Goal: Task Accomplishment & Management: Manage account settings

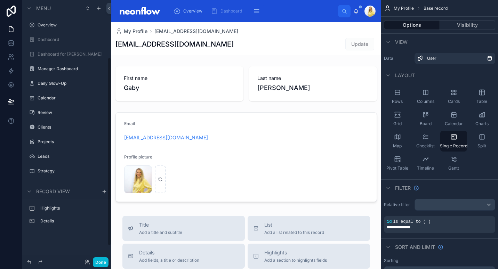
scroll to position [79, 0]
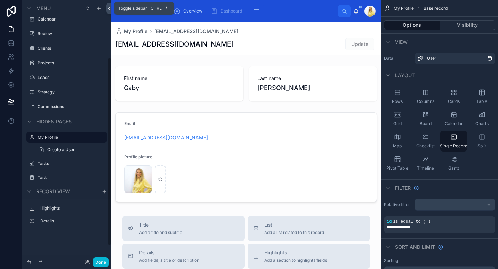
click at [107, 8] on icon at bounding box center [108, 8] width 5 height 5
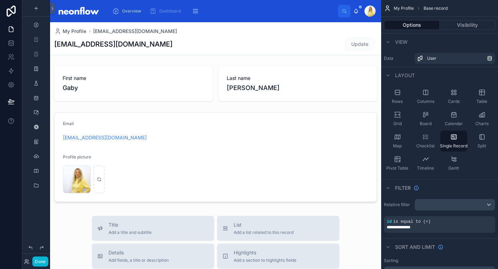
scroll to position [0, 0]
click at [280, 11] on span "Manager Dashboard" at bounding box center [300, 11] width 40 height 6
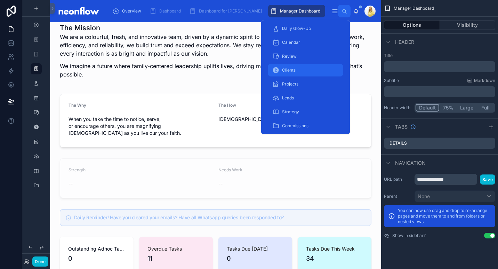
click at [297, 68] on div "Clients" at bounding box center [305, 70] width 67 height 11
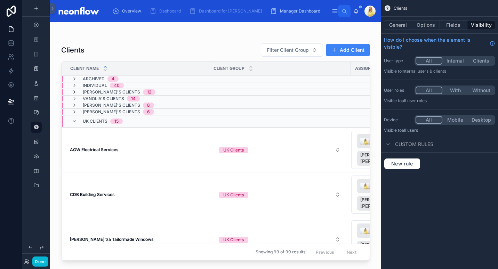
click at [76, 91] on icon at bounding box center [75, 92] width 6 height 6
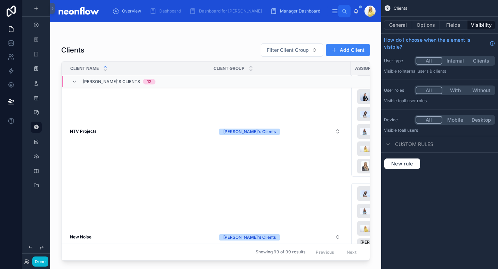
scroll to position [619, 0]
click at [75, 127] on td "NTV Projects NTV Projects" at bounding box center [136, 130] width 148 height 97
click at [85, 132] on strong "NTV Projects" at bounding box center [83, 130] width 27 height 5
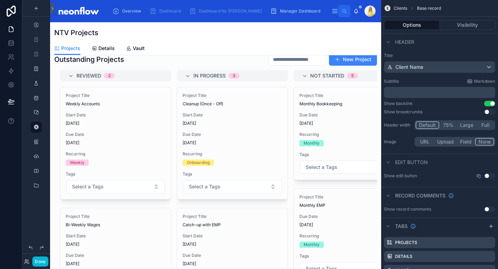
scroll to position [92, 0]
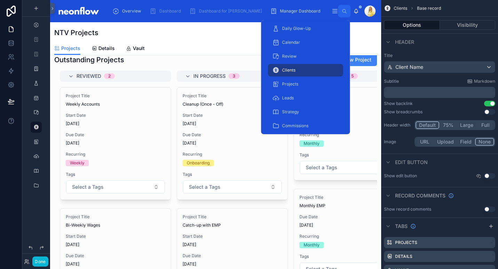
click at [293, 72] on span "Clients" at bounding box center [289, 70] width 14 height 6
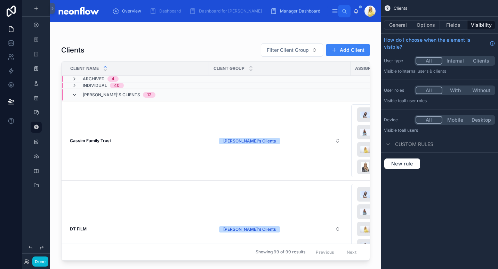
click at [75, 95] on icon at bounding box center [75, 95] width 6 height 6
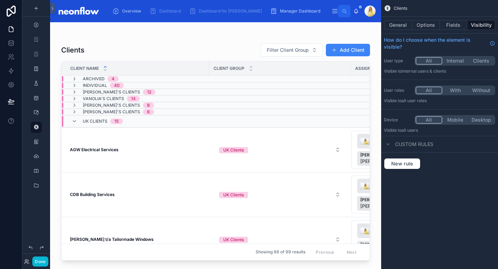
click at [77, 105] on div "Marissa's Clients 8" at bounding box center [113, 106] width 82 height 6
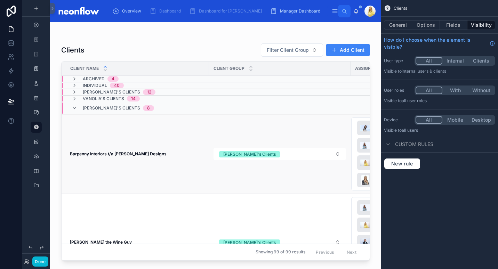
click at [110, 157] on td "Barpenny Interiors t/a Barker Designs Barpenny Interiors t/a Barker Designs" at bounding box center [136, 154] width 148 height 80
click at [127, 153] on strong "Barpenny Interiors t/a Barker Designs" at bounding box center [118, 153] width 97 height 5
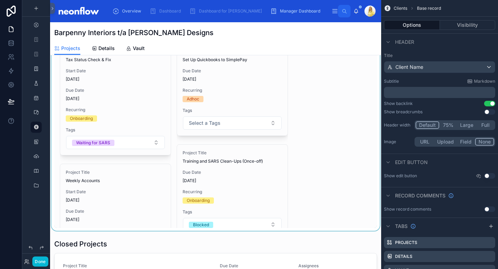
scroll to position [121, 0]
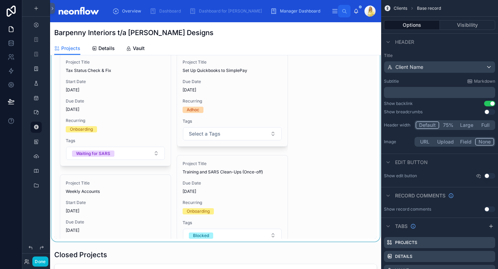
click at [286, 95] on div at bounding box center [215, 129] width 331 height 225
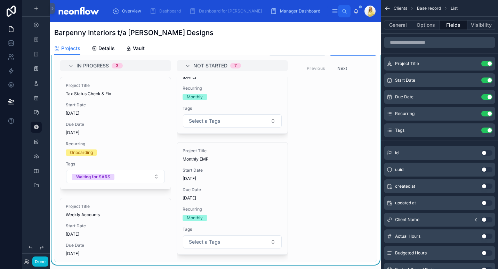
scroll to position [97, 0]
click at [344, 68] on button "Next" at bounding box center [342, 69] width 19 height 11
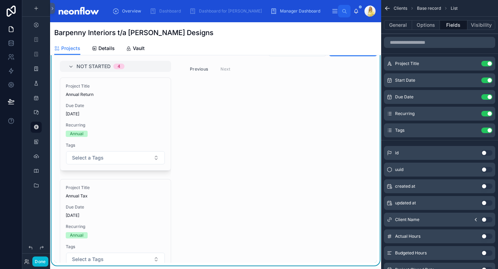
click at [203, 70] on button "Previous" at bounding box center [199, 69] width 28 height 11
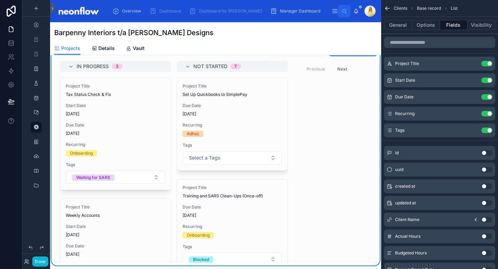
click at [306, 108] on div "In Progress 3 Project Title Tax Status Check & Fix Start Date 23/09/2025 Due Da…" at bounding box center [215, 162] width 323 height 202
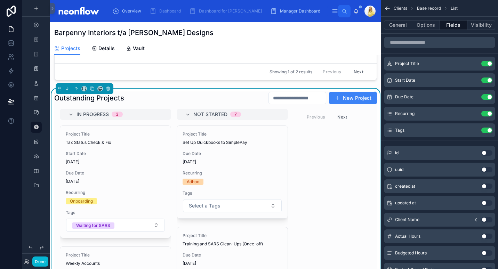
scroll to position [49, 0]
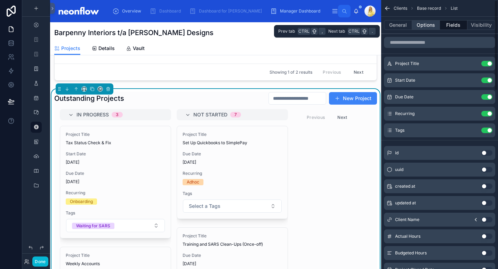
click at [430, 26] on button "Options" at bounding box center [426, 25] width 28 height 10
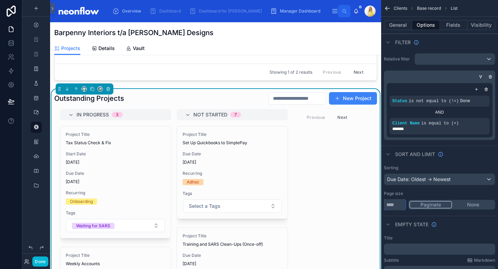
click at [394, 207] on input "**" at bounding box center [395, 204] width 22 height 11
type input "*"
type input "**"
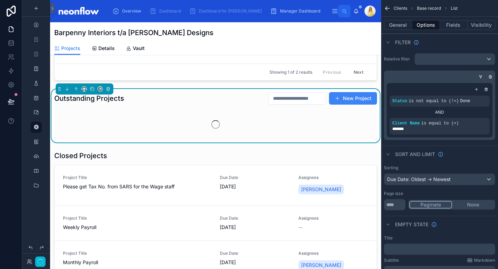
click at [463, 163] on div "Sorting Due Date: Oldest -> Newest Page size ** Paginate None" at bounding box center [439, 187] width 117 height 51
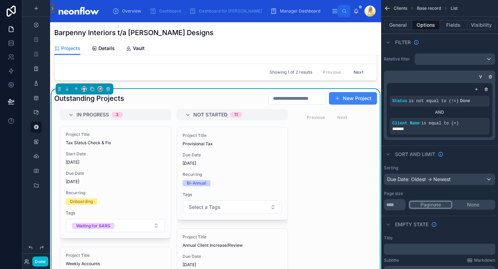
scroll to position [988, 0]
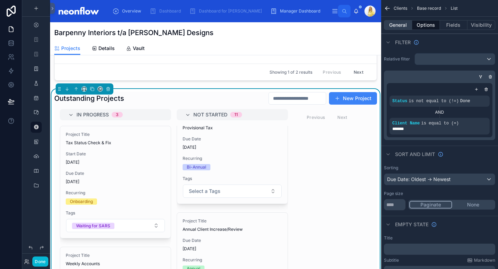
click at [403, 27] on button "General" at bounding box center [398, 25] width 28 height 10
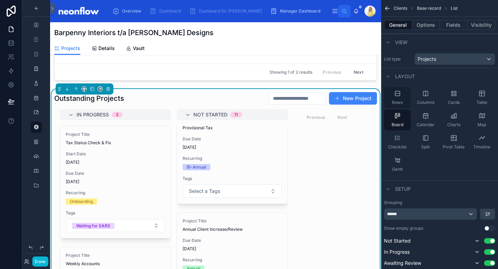
click at [403, 102] on div "Rows" at bounding box center [397, 97] width 27 height 21
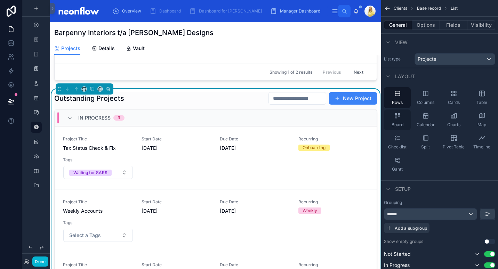
click at [401, 116] on div "Board" at bounding box center [397, 120] width 27 height 21
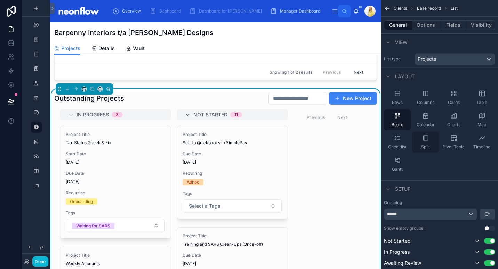
click at [426, 143] on div "Split" at bounding box center [425, 142] width 27 height 21
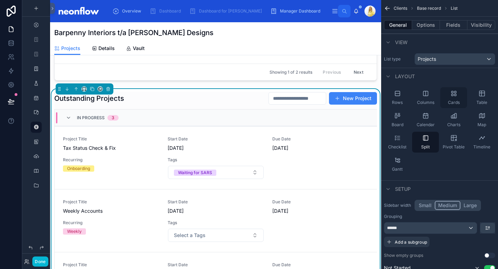
click at [462, 102] on div "Cards" at bounding box center [453, 97] width 27 height 21
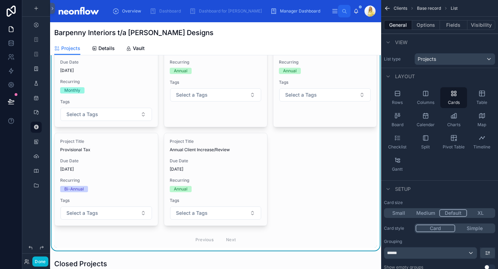
scroll to position [501, 0]
click at [429, 212] on button "Medium" at bounding box center [425, 213] width 27 height 8
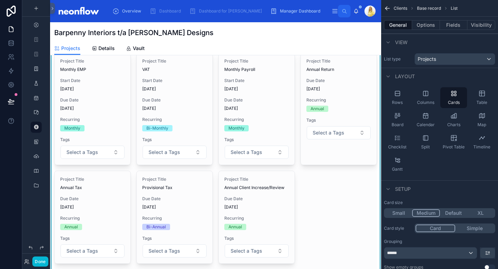
scroll to position [348, 0]
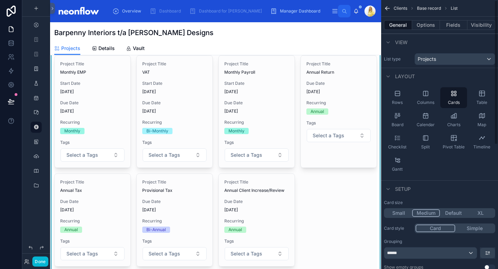
click at [402, 214] on button "Small" at bounding box center [398, 213] width 27 height 8
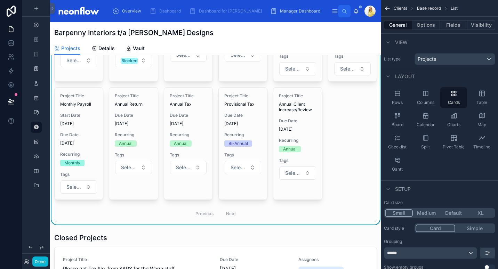
click at [429, 213] on button "Medium" at bounding box center [426, 213] width 27 height 8
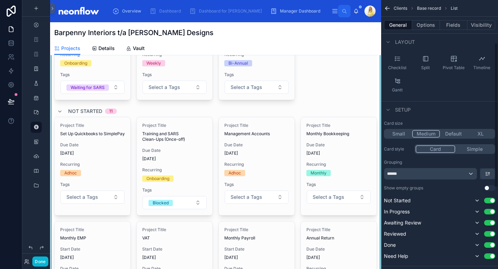
scroll to position [80, 0]
click at [479, 233] on icon "scrollable content" at bounding box center [478, 234] width 6 height 6
click at [478, 244] on icon "scrollable content" at bounding box center [478, 245] width 6 height 6
click at [478, 256] on icon "scrollable content" at bounding box center [478, 256] width 6 height 6
click at [477, 223] on icon "scrollable content" at bounding box center [478, 223] width 6 height 6
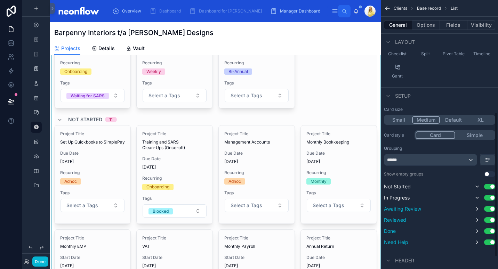
scroll to position [0, 0]
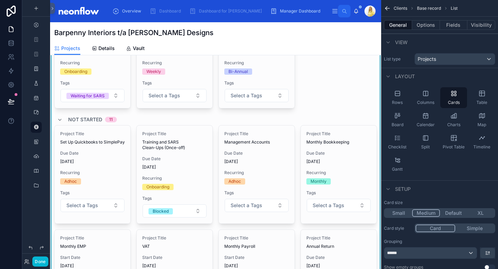
click at [471, 229] on button "Simple" at bounding box center [474, 229] width 39 height 8
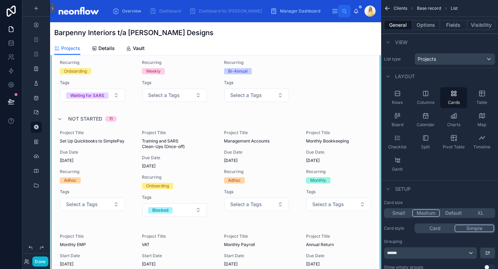
click at [440, 228] on button "Card" at bounding box center [435, 229] width 39 height 8
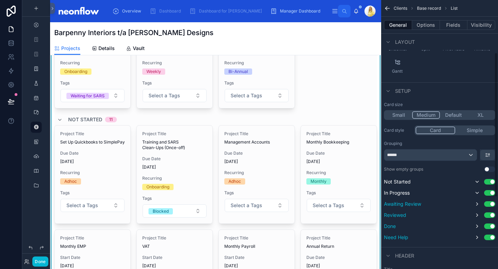
scroll to position [98, 0]
click at [451, 155] on div "******" at bounding box center [430, 154] width 93 height 11
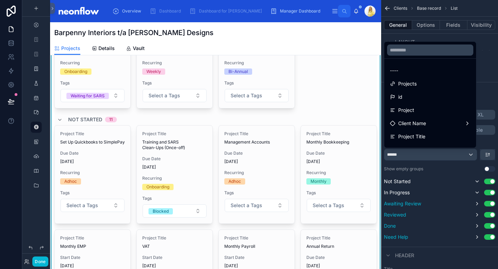
click at [463, 158] on div "scrollable content" at bounding box center [249, 134] width 498 height 269
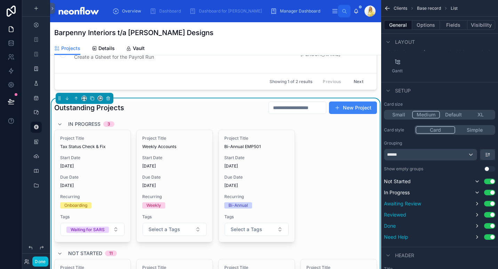
scroll to position [40, 0]
click at [397, 67] on div "Gantt" at bounding box center [397, 66] width 27 height 21
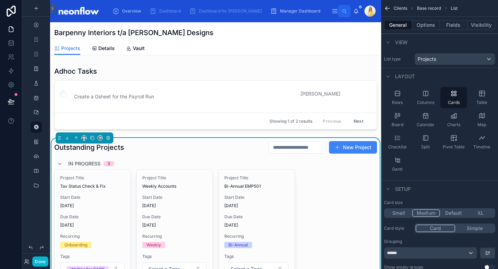
scroll to position [0, 0]
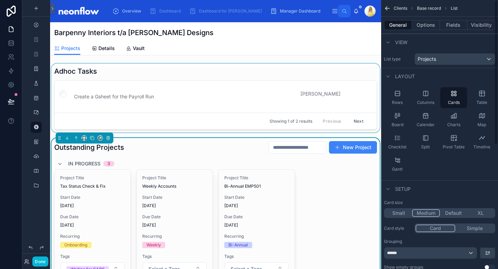
click at [344, 75] on div at bounding box center [215, 98] width 331 height 69
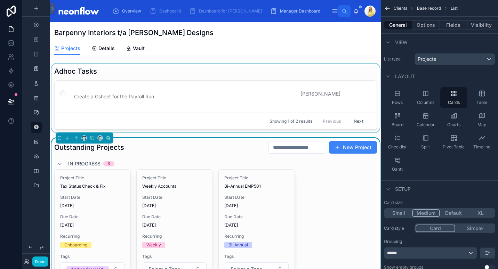
click at [282, 74] on div at bounding box center [215, 98] width 331 height 69
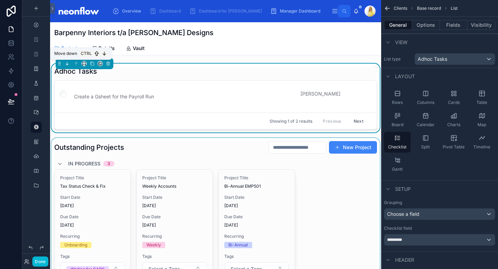
click at [67, 64] on icon at bounding box center [67, 63] width 5 height 5
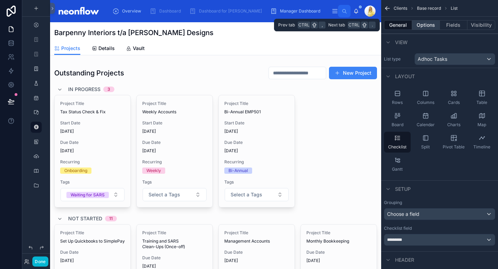
click at [429, 27] on button "Options" at bounding box center [426, 25] width 28 height 10
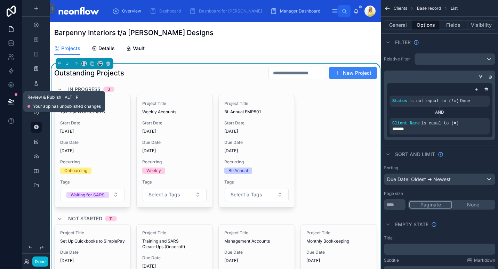
click at [4, 103] on button at bounding box center [10, 101] width 15 height 19
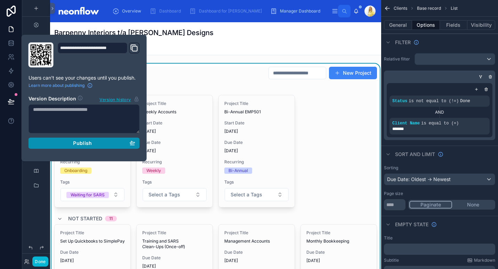
click at [87, 143] on span "Publish" at bounding box center [82, 143] width 19 height 6
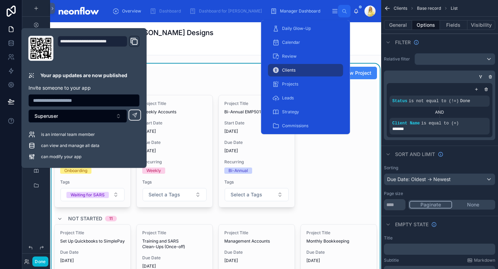
click at [309, 71] on div "Clients" at bounding box center [305, 70] width 67 height 11
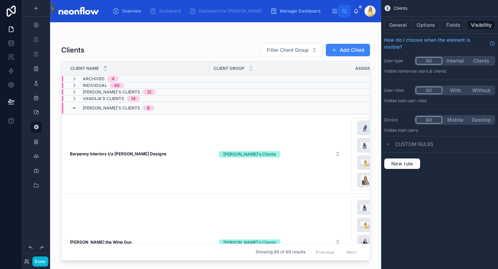
click at [75, 108] on icon at bounding box center [75, 108] width 6 height 6
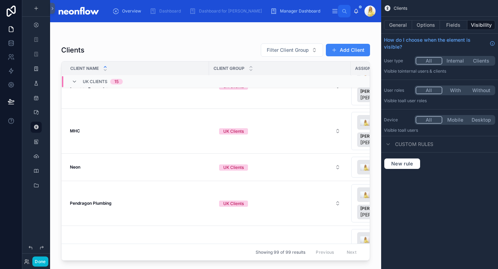
scroll to position [344, 0]
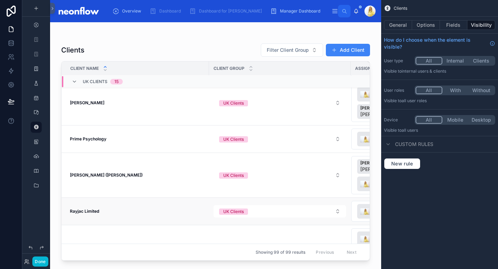
click at [92, 208] on td "Rayjac Limited Rayjac Limited" at bounding box center [136, 211] width 148 height 27
click at [96, 214] on strong "Rayjac Limited" at bounding box center [84, 211] width 29 height 5
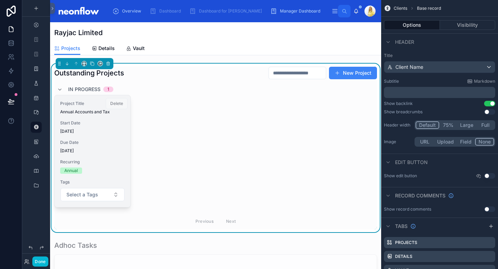
click at [81, 120] on div "Project Title Annual Accounts and Tax Start Date 28/07/2025 Due Date 31/05/2025…" at bounding box center [93, 151] width 76 height 112
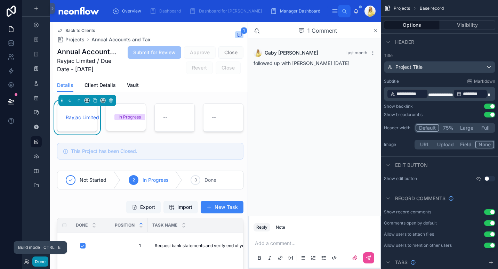
click at [43, 261] on button "Done" at bounding box center [40, 262] width 16 height 10
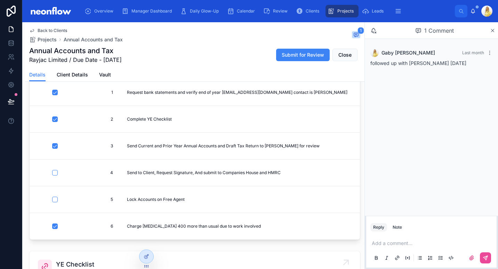
scroll to position [111, 0]
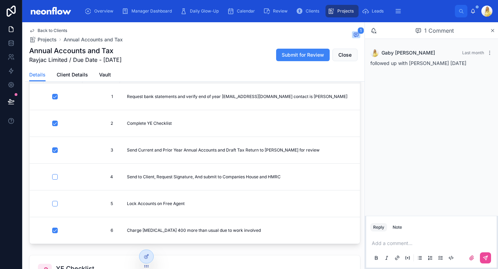
click at [337, 9] on span "Projects" at bounding box center [345, 11] width 16 height 6
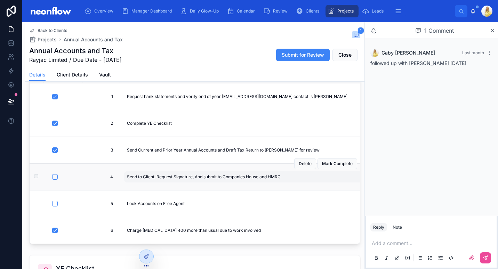
click at [268, 175] on span "Send to Client, Request Signature, And submit to Companies House and HMRC" at bounding box center [204, 177] width 154 height 6
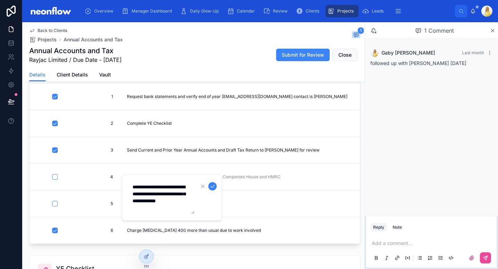
click at [174, 210] on textarea "**********" at bounding box center [161, 197] width 66 height 33
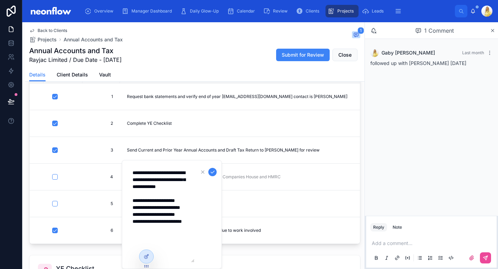
scroll to position [7, 0]
drag, startPoint x: 156, startPoint y: 241, endPoint x: 128, endPoint y: 236, distance: 28.5
click at [128, 236] on div "**********" at bounding box center [172, 214] width 100 height 109
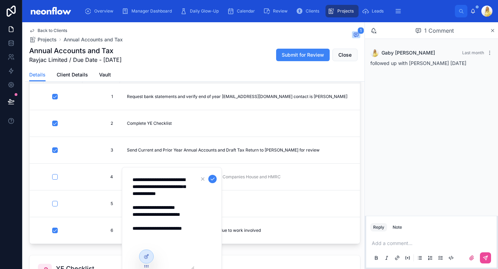
scroll to position [0, 0]
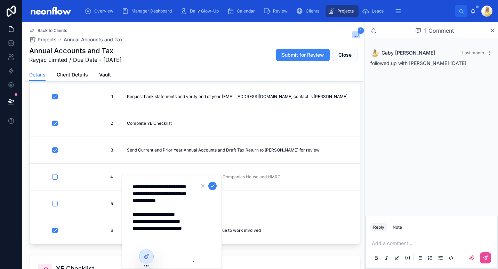
click at [172, 256] on textarea "**********" at bounding box center [161, 222] width 66 height 82
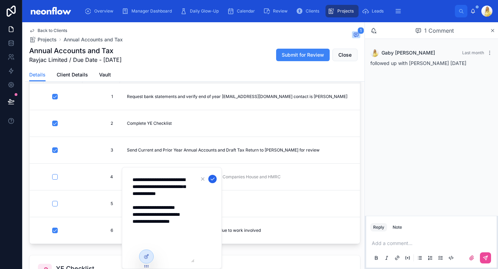
type textarea "**********"
click at [215, 177] on button "submit" at bounding box center [212, 179] width 8 height 8
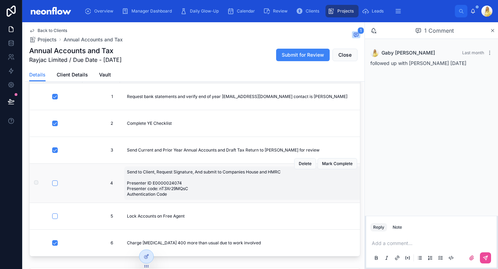
click at [190, 183] on span "Send to Client, Request Signature, And submit to Companies House and HMRC Prese…" at bounding box center [263, 183] width 273 height 28
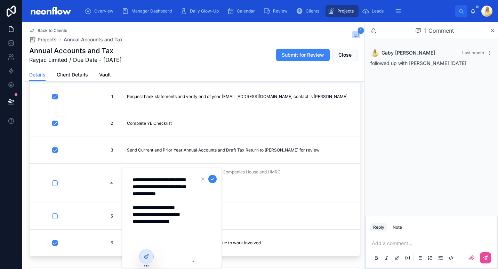
click at [182, 244] on textarea "**********" at bounding box center [161, 218] width 66 height 89
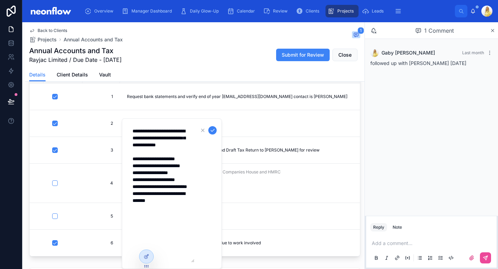
drag, startPoint x: 184, startPoint y: 200, endPoint x: 128, endPoint y: 200, distance: 56.0
click at [128, 200] on form "**********" at bounding box center [172, 194] width 89 height 138
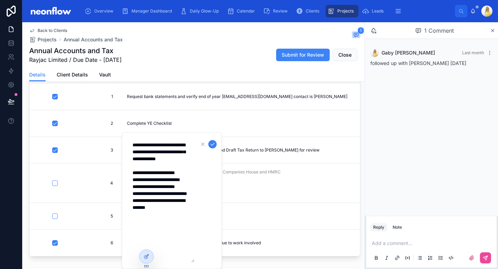
click at [135, 258] on textarea "**********" at bounding box center [161, 201] width 66 height 124
type textarea "**********"
click at [213, 145] on icon "submit" at bounding box center [213, 145] width 6 height 6
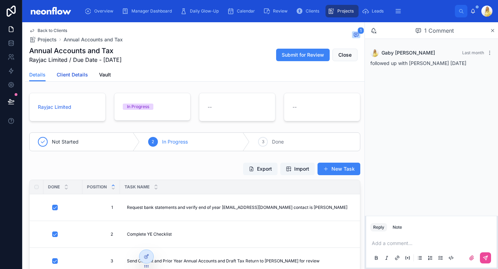
click at [76, 73] on span "Client Details" at bounding box center [72, 74] width 31 height 7
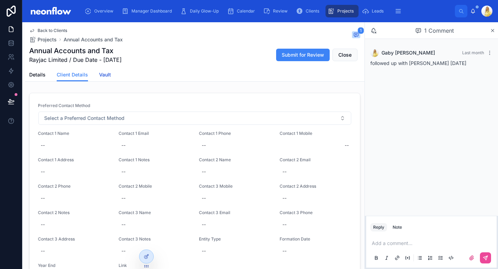
click at [107, 75] on span "Vault" at bounding box center [105, 74] width 12 height 7
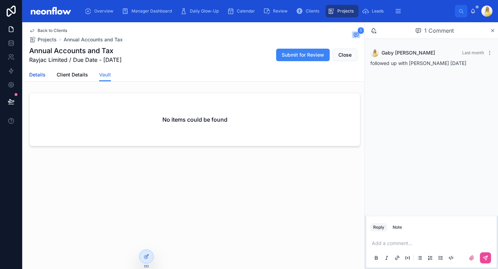
click at [40, 74] on span "Details" at bounding box center [37, 74] width 16 height 7
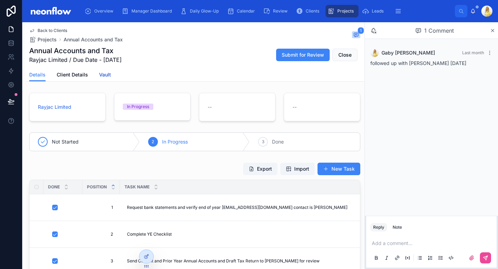
click at [108, 74] on span "Vault" at bounding box center [105, 74] width 12 height 7
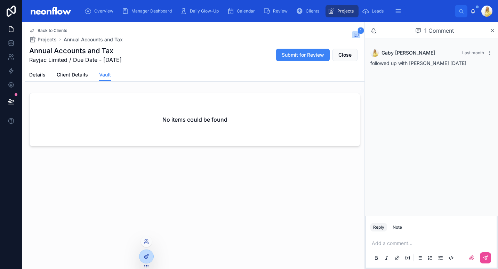
click at [145, 256] on icon at bounding box center [147, 257] width 6 height 6
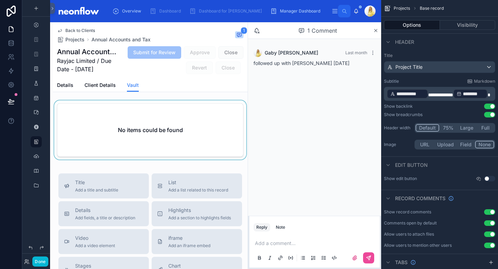
click at [157, 106] on div at bounding box center [150, 132] width 195 height 62
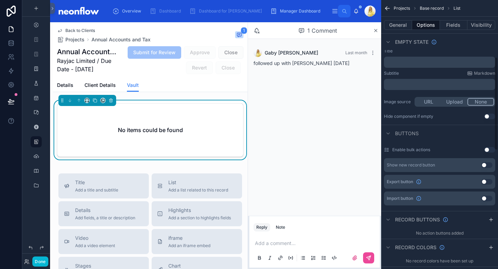
scroll to position [165, 0]
click at [487, 164] on button "Use setting" at bounding box center [487, 165] width 11 height 6
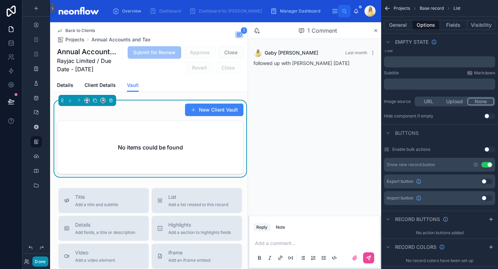
click at [34, 262] on button "Done" at bounding box center [40, 262] width 16 height 10
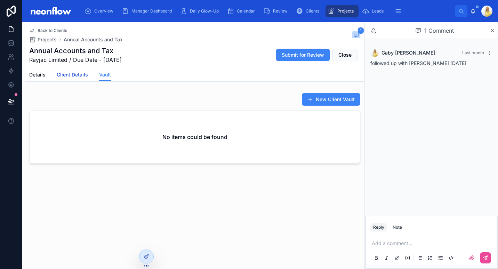
click at [73, 75] on span "Client Details" at bounding box center [72, 74] width 31 height 7
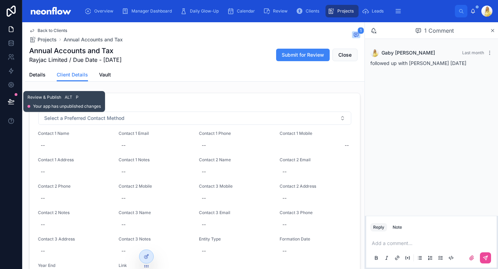
click at [11, 101] on icon at bounding box center [11, 101] width 6 height 3
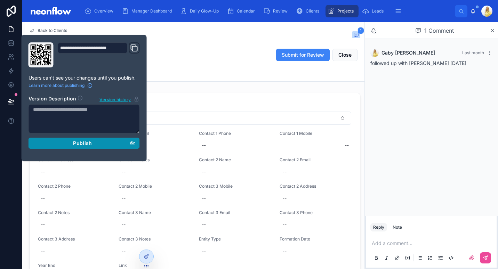
click at [88, 140] on span "Publish" at bounding box center [82, 143] width 19 height 6
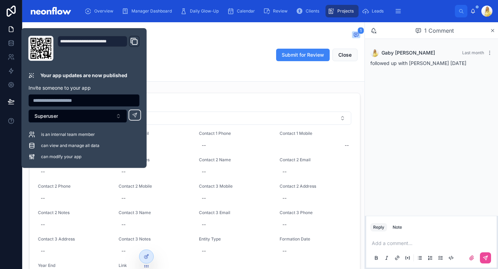
click at [248, 54] on div "Annual Accounts and Tax Rayjac Limited / Due Date - 31/05/2025 Submit for Revie…" at bounding box center [194, 55] width 331 height 18
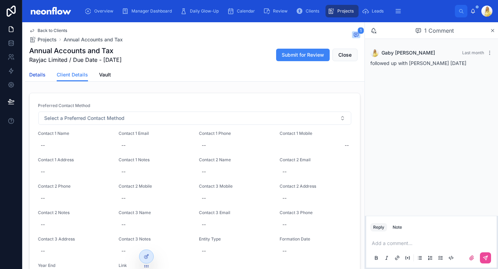
click at [42, 71] on link "Details" at bounding box center [37, 76] width 16 height 14
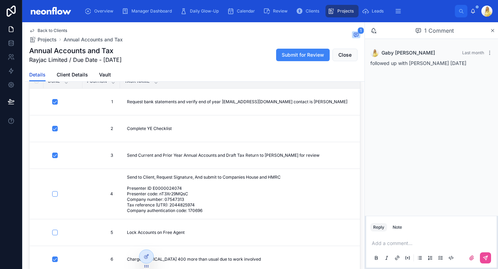
scroll to position [7, 0]
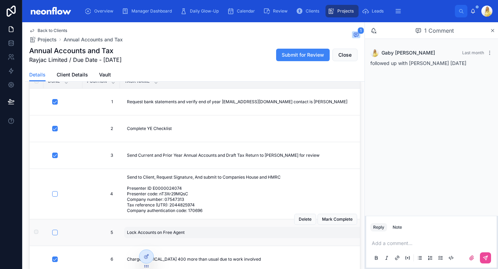
click at [143, 232] on span "Lock Accounts on Free Agent" at bounding box center [156, 233] width 58 height 6
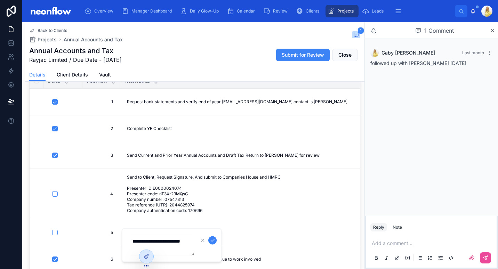
click at [177, 253] on textarea "**********" at bounding box center [161, 245] width 66 height 21
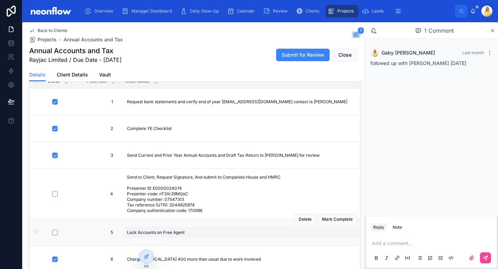
click at [186, 234] on div "Lock Accounts on Free Agent Lock Accounts on Free Agent" at bounding box center [263, 232] width 279 height 11
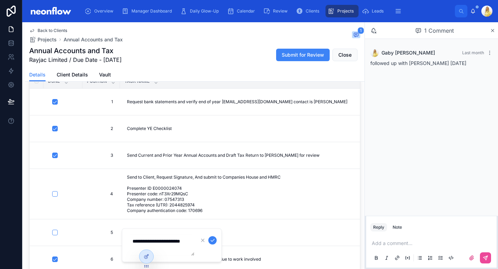
click at [169, 248] on textarea "**********" at bounding box center [161, 245] width 66 height 21
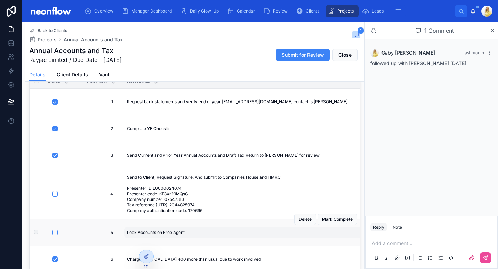
click at [175, 232] on span "Lock Accounts on Free Agent" at bounding box center [156, 233] width 58 height 6
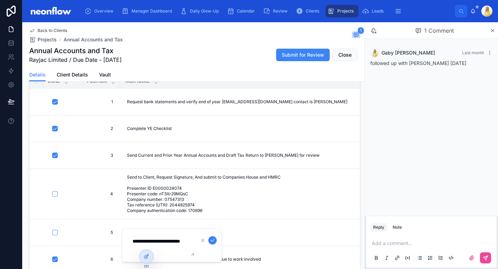
click at [155, 245] on textarea "**********" at bounding box center [161, 245] width 66 height 21
type textarea "**********"
click at [214, 239] on icon "submit" at bounding box center [213, 241] width 6 height 6
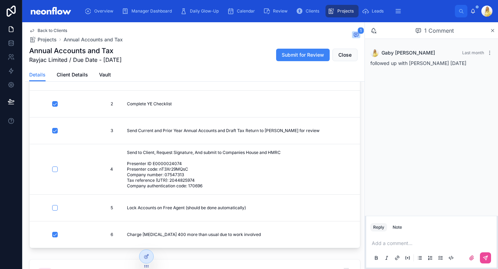
scroll to position [130, 0]
click at [57, 167] on button "button" at bounding box center [55, 170] width 6 height 6
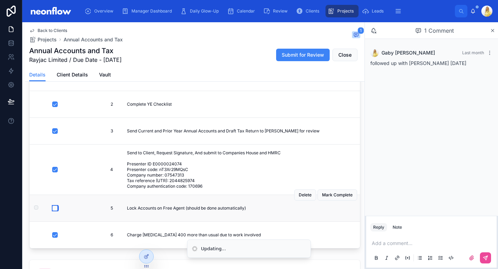
click at [56, 207] on button "button" at bounding box center [55, 209] width 6 height 6
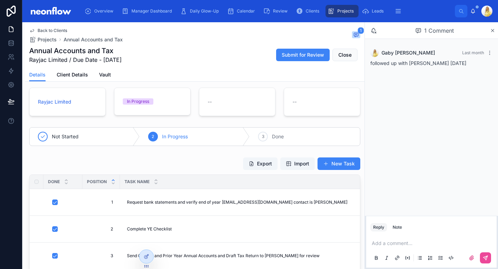
scroll to position [0, 0]
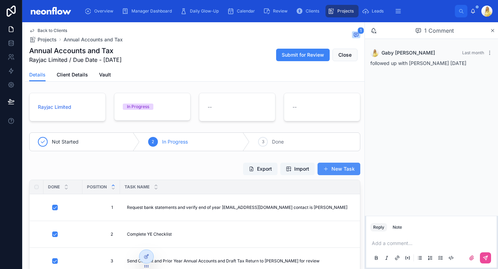
click at [339, 171] on button "New Task" at bounding box center [339, 169] width 43 height 13
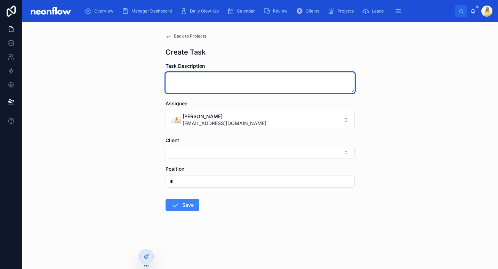
click at [206, 85] on textarea at bounding box center [260, 82] width 189 height 21
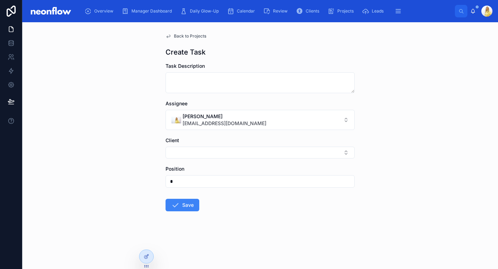
drag, startPoint x: 184, startPoint y: 181, endPoint x: 160, endPoint y: 184, distance: 23.9
click at [160, 184] on div "Back to Projects Create Task Task Description Assignee Gaby Nivison gaby@neonac…" at bounding box center [260, 139] width 200 height 234
type input "*"
click at [193, 151] on button "Select Button" at bounding box center [260, 153] width 189 height 12
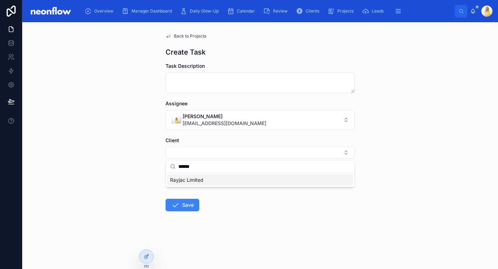
type input "******"
click at [187, 182] on span "Rayjac Limited" at bounding box center [186, 180] width 33 height 7
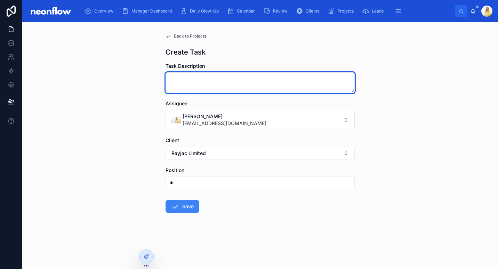
click at [229, 83] on textarea at bounding box center [260, 82] width 189 height 21
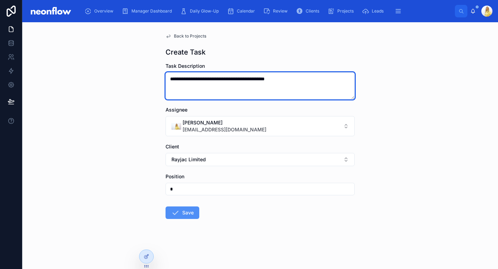
type textarea "**********"
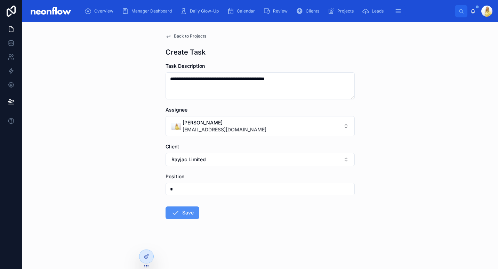
click at [187, 218] on button "Save" at bounding box center [183, 213] width 34 height 13
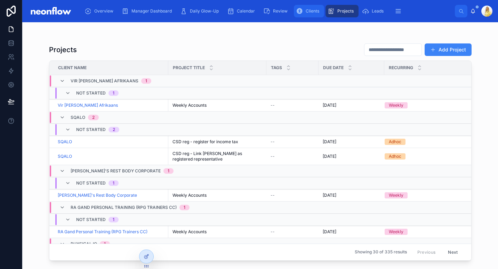
click at [311, 13] on span "Clients" at bounding box center [313, 11] width 14 height 6
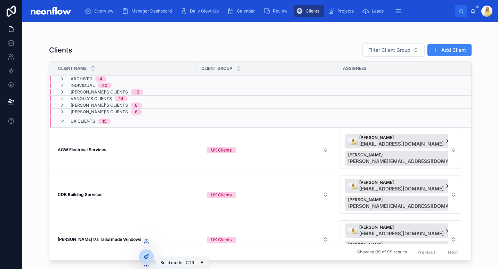
click at [146, 259] on icon at bounding box center [147, 257] width 6 height 6
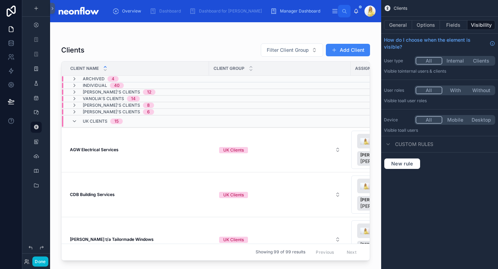
click at [193, 42] on div at bounding box center [215, 141] width 331 height 239
click at [41, 264] on button "Done" at bounding box center [40, 262] width 16 height 10
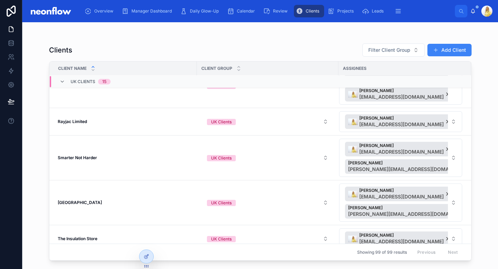
scroll to position [498, 0]
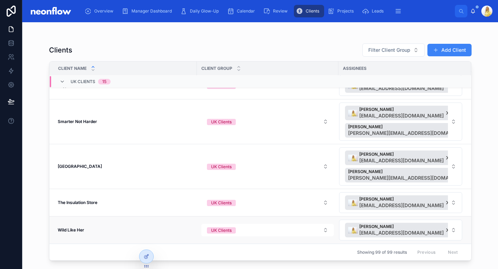
click at [69, 230] on strong "Wild Like Her" at bounding box center [71, 230] width 26 height 5
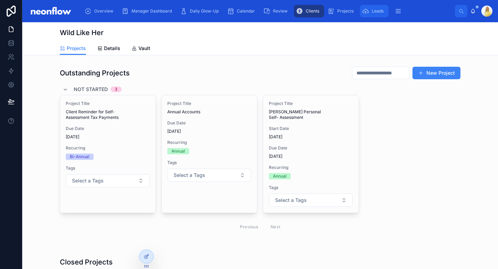
click at [373, 10] on span "Leads" at bounding box center [378, 11] width 12 height 6
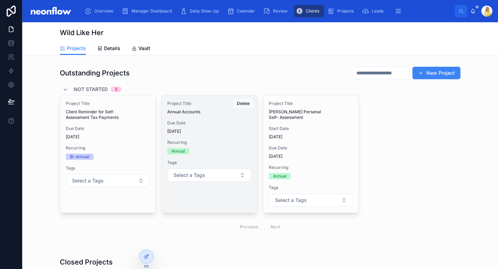
click at [220, 141] on span "Recurring" at bounding box center [209, 143] width 84 height 6
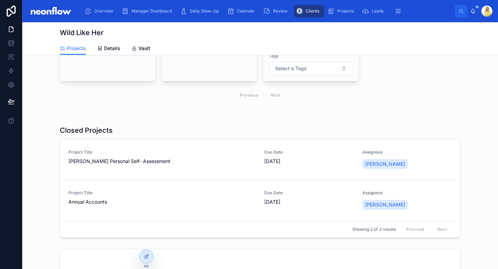
scroll to position [132, 0]
click at [202, 190] on span "Project Title" at bounding box center [163, 193] width 188 height 6
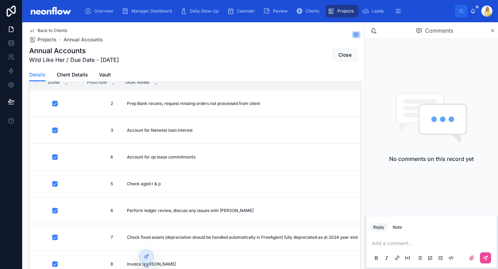
scroll to position [132, 0]
click at [312, 16] on div "Clients" at bounding box center [309, 11] width 26 height 11
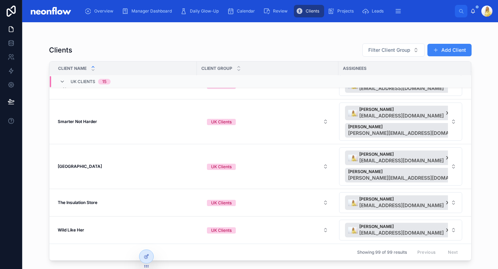
scroll to position [498, 0]
click at [71, 232] on strong "Wild Like Her" at bounding box center [71, 230] width 26 height 5
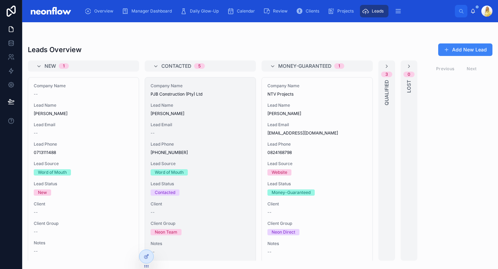
click at [207, 167] on div "Lead Source Word of Mouth" at bounding box center [201, 168] width 100 height 15
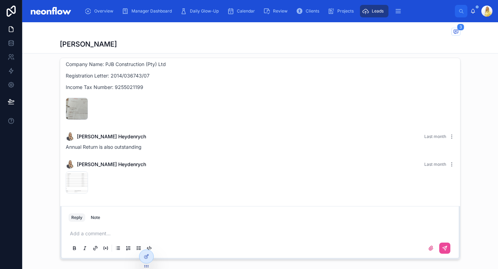
scroll to position [285, 0]
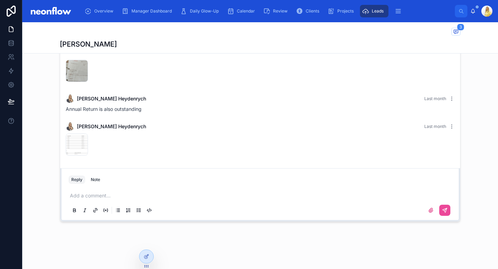
click at [97, 193] on p at bounding box center [261, 195] width 383 height 7
click at [70, 197] on span "**********" at bounding box center [82, 195] width 25 height 5
copy span "**********"
click at [443, 211] on icon at bounding box center [445, 211] width 6 height 6
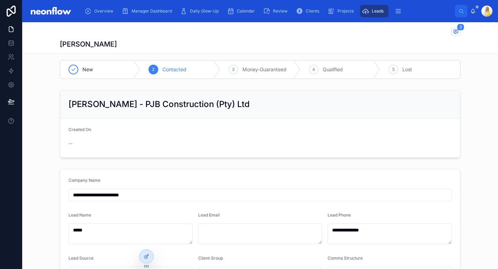
scroll to position [0, 0]
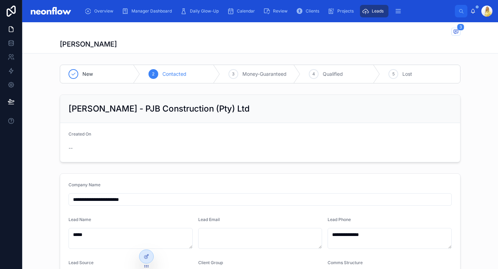
click at [372, 9] on span "Leads" at bounding box center [378, 11] width 12 height 6
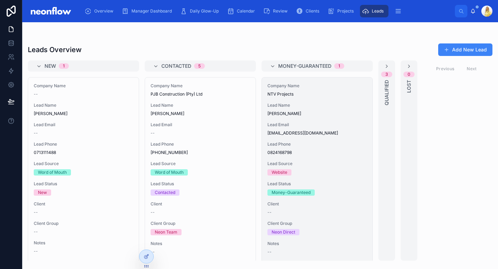
scroll to position [26, 0]
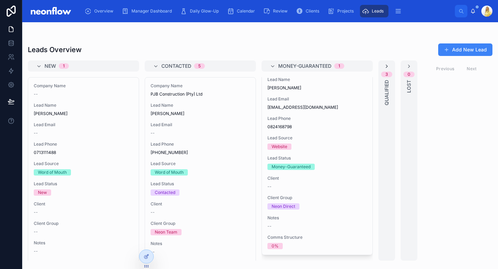
click at [386, 68] on icon at bounding box center [387, 67] width 6 height 6
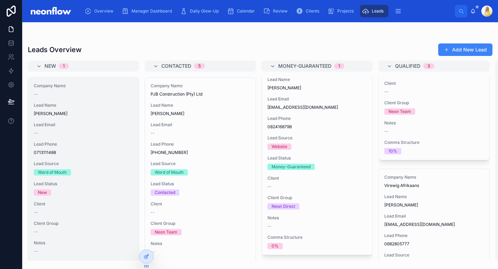
scroll to position [30, 0]
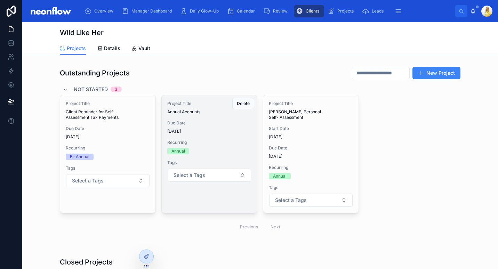
click at [226, 144] on span "Recurring" at bounding box center [209, 143] width 84 height 6
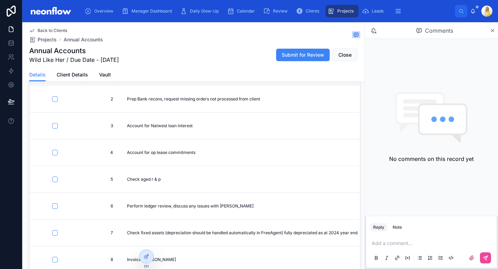
scroll to position [109, 0]
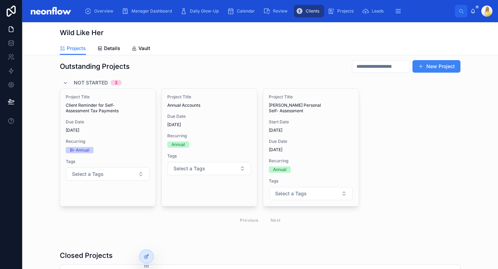
scroll to position [6, 0]
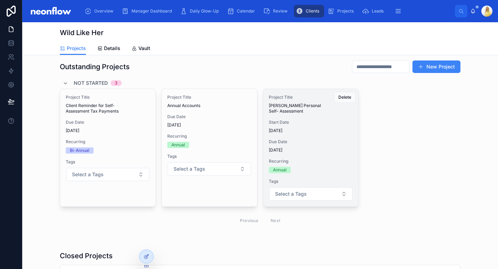
click at [317, 150] on div "Project Title Cathryn Ball Personal Self- Assessment Start Date 11/06/2026 Due …" at bounding box center [310, 148] width 95 height 118
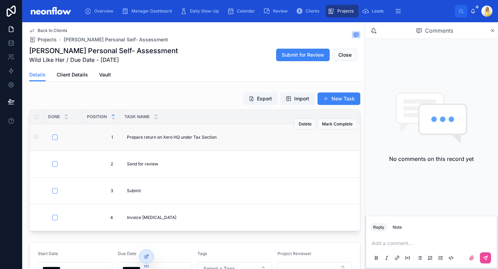
scroll to position [71, 0]
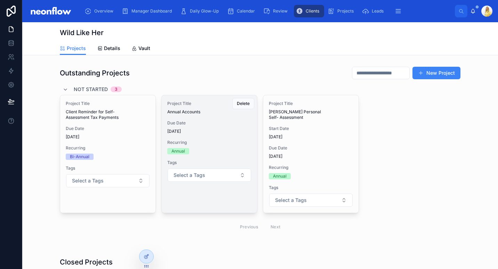
click at [218, 150] on div "Annual" at bounding box center [209, 151] width 84 height 6
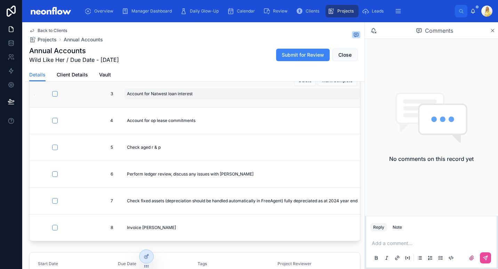
scroll to position [158, 0]
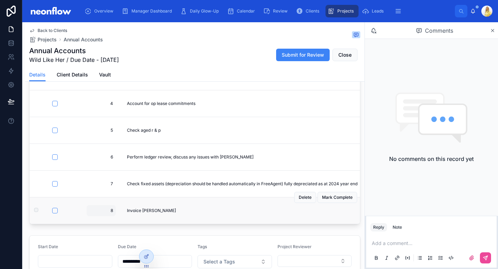
click at [105, 208] on span "8" at bounding box center [101, 211] width 24 height 6
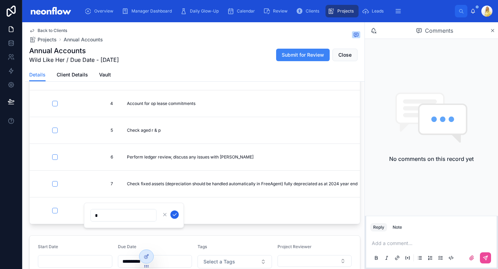
type input "*"
click at [175, 215] on icon "submit" at bounding box center [175, 215] width 6 height 6
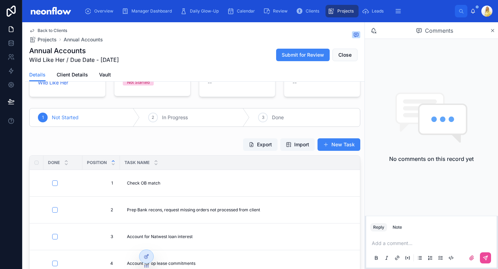
scroll to position [0, 0]
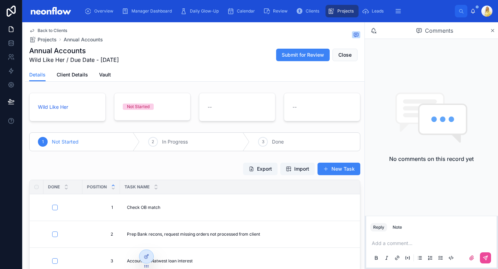
click at [342, 162] on div "Export Import New Task Done Position Task Name Assignees Updated at Details 1 1…" at bounding box center [195, 273] width 340 height 226
click at [343, 166] on button "New Task" at bounding box center [339, 169] width 43 height 13
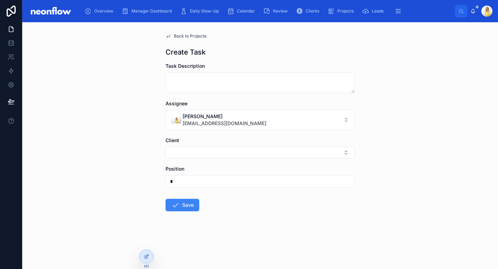
drag, startPoint x: 190, startPoint y: 179, endPoint x: 143, endPoint y: 181, distance: 47.0
click at [143, 181] on div "Back to Projects Create Task Task Description Assignee Gaby Nivison gaby@neonac…" at bounding box center [260, 145] width 476 height 247
type input "*"
click at [202, 154] on button "Select Button" at bounding box center [260, 153] width 189 height 12
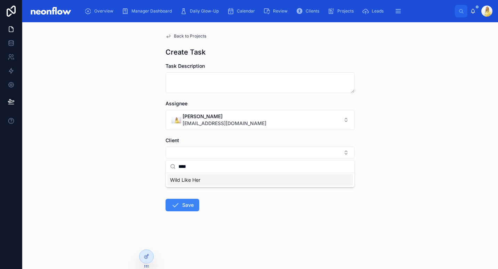
type input "****"
click at [195, 179] on span "Wild Like Her" at bounding box center [185, 180] width 30 height 7
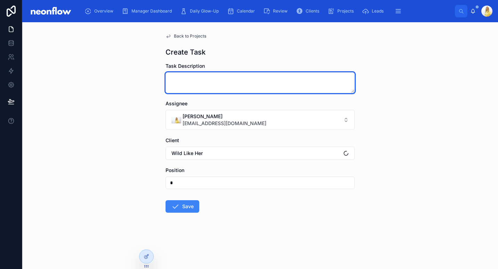
click at [257, 81] on textarea at bounding box center [260, 82] width 189 height 21
paste textarea "**********"
click at [169, 79] on textarea "**********" at bounding box center [260, 82] width 189 height 21
click at [248, 80] on textarea "**********" at bounding box center [260, 82] width 189 height 21
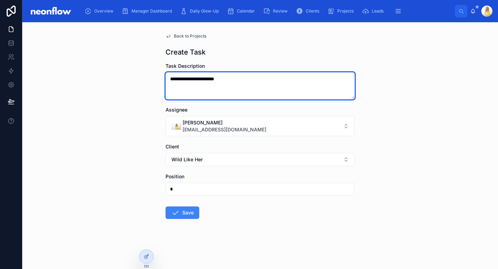
paste textarea "**********"
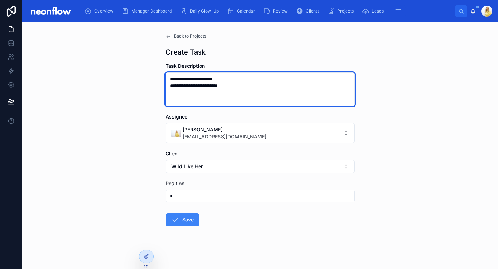
click at [169, 87] on textarea "**********" at bounding box center [260, 89] width 189 height 34
click at [222, 93] on textarea "**********" at bounding box center [260, 89] width 189 height 34
click at [221, 95] on textarea "**********" at bounding box center [260, 89] width 189 height 34
click at [250, 89] on textarea "**********" at bounding box center [260, 89] width 189 height 34
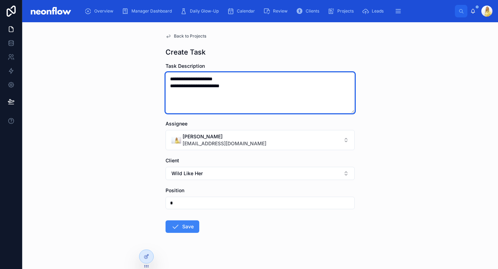
paste textarea "**********"
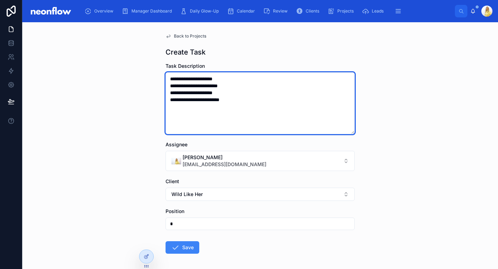
drag, startPoint x: 241, startPoint y: 100, endPoint x: 113, endPoint y: 42, distance: 140.7
click at [113, 42] on div "**********" at bounding box center [260, 145] width 476 height 247
type textarea "**********"
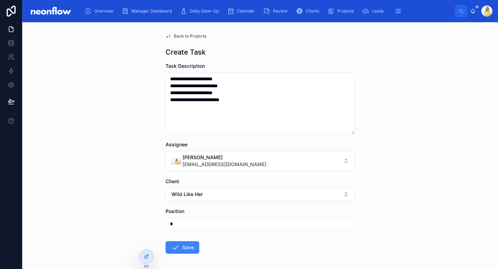
click at [186, 257] on form "**********" at bounding box center [260, 181] width 189 height 236
click at [186, 247] on button "Save" at bounding box center [183, 247] width 34 height 13
